Goal: Check status: Check status

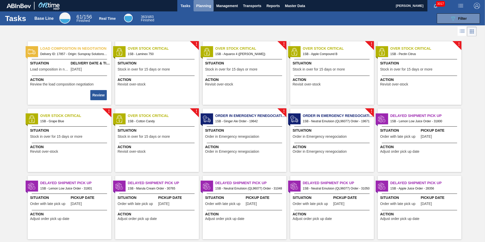
click at [204, 5] on span "Planning" at bounding box center [203, 6] width 15 height 6
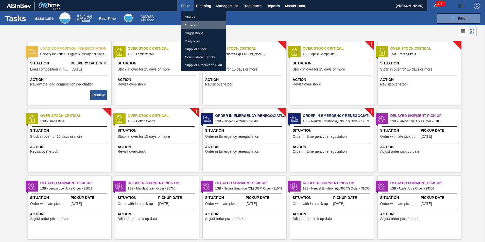
click at [192, 23] on li "Orders" at bounding box center [203, 25] width 45 height 8
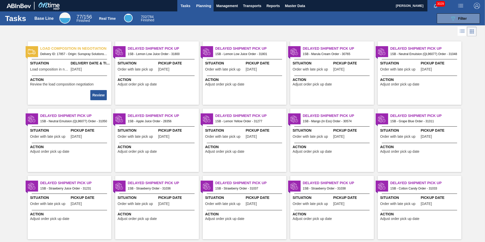
click at [198, 5] on span "Planning" at bounding box center [203, 6] width 15 height 6
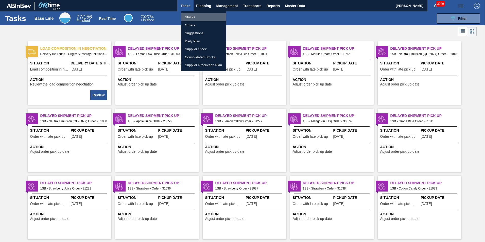
click at [192, 17] on li "Stocks" at bounding box center [203, 17] width 45 height 8
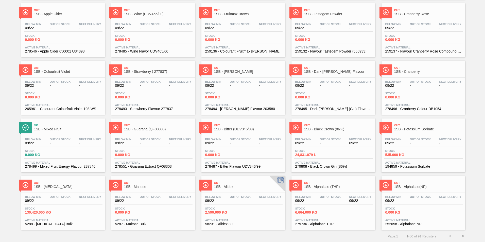
scroll to position [384, 0]
click at [461, 233] on button ">" at bounding box center [462, 235] width 13 height 13
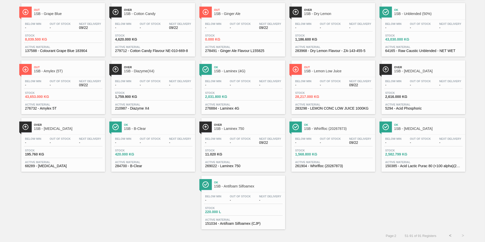
scroll to position [0, 0]
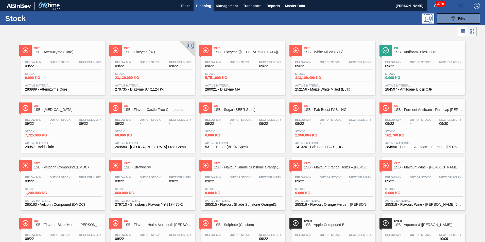
click at [46, 108] on span "1SB - [MEDICAL_DATA]" at bounding box center [68, 110] width 68 height 4
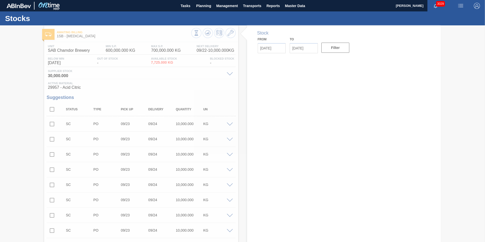
type input "[DATE]"
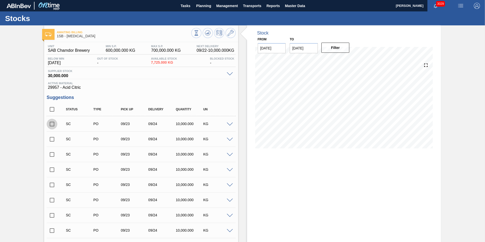
click at [50, 125] on input "checkbox" at bounding box center [52, 124] width 11 height 11
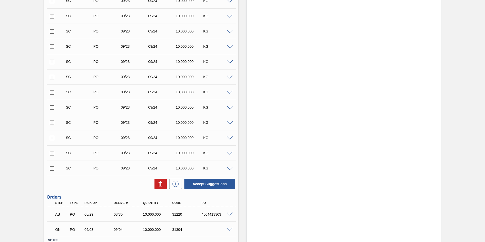
scroll to position [1011, 0]
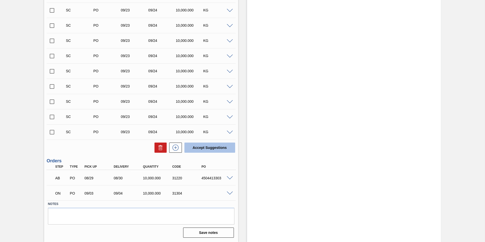
click at [207, 146] on button "Accept Suggestions" at bounding box center [209, 147] width 51 height 10
checkbox input "false"
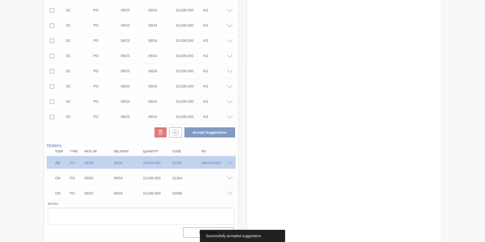
scroll to position [996, 0]
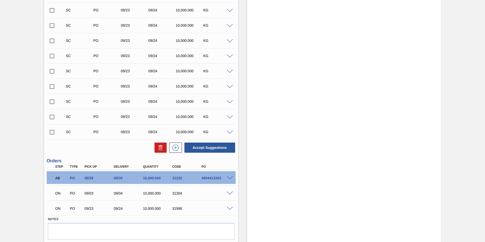
click at [229, 190] on div "ON PO 09/03 09/04 10,000.000 31304" at bounding box center [141, 192] width 189 height 13
click at [229, 193] on span at bounding box center [230, 193] width 6 height 4
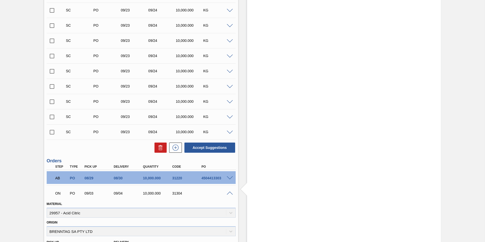
click at [230, 194] on span at bounding box center [230, 193] width 6 height 4
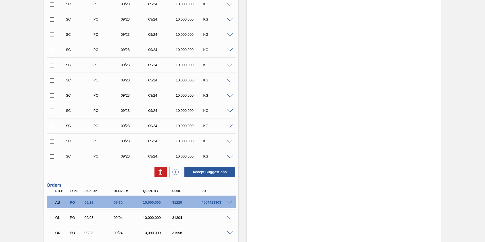
scroll to position [1011, 0]
